Goal: Navigation & Orientation: Find specific page/section

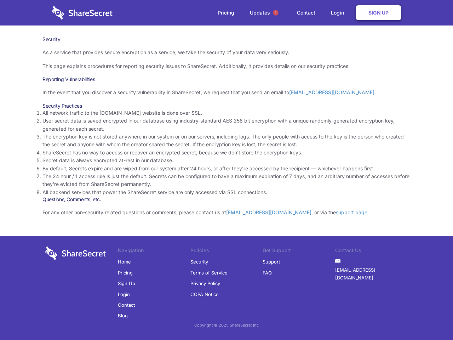
click at [226, 170] on li "By default, Secrets expire and are wiped from our system after 24 hours, or aft…" at bounding box center [226, 169] width 368 height 8
click at [276, 13] on span "1" at bounding box center [276, 13] width 6 height 6
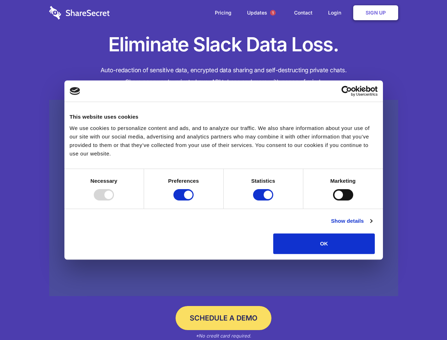
click at [114, 200] on div at bounding box center [104, 194] width 20 height 11
click at [194, 200] on input "Preferences" at bounding box center [183, 194] width 20 height 11
checkbox input "false"
click at [264, 200] on input "Statistics" at bounding box center [263, 194] width 20 height 11
checkbox input "false"
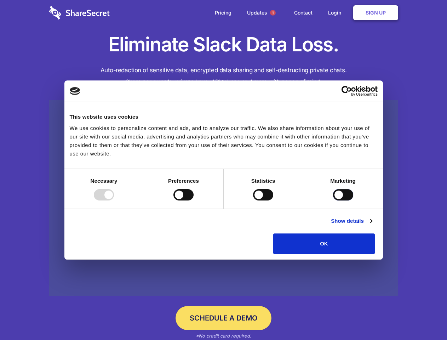
click at [333, 200] on input "Marketing" at bounding box center [343, 194] width 20 height 11
checkbox input "true"
click at [372, 225] on link "Show details" at bounding box center [351, 221] width 41 height 8
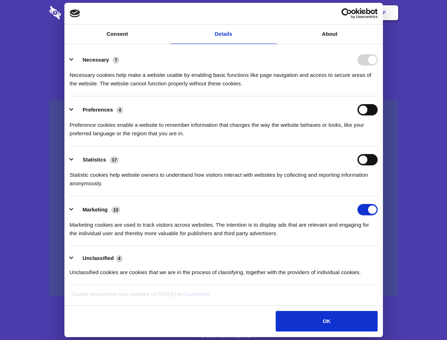
click at [381, 256] on ul "Necessary 7 Necessary cookies help make a website usable by enabling basic func…" at bounding box center [223, 165] width 315 height 238
click at [272, 13] on span "1" at bounding box center [273, 13] width 6 height 6
